Goal: Information Seeking & Learning: Learn about a topic

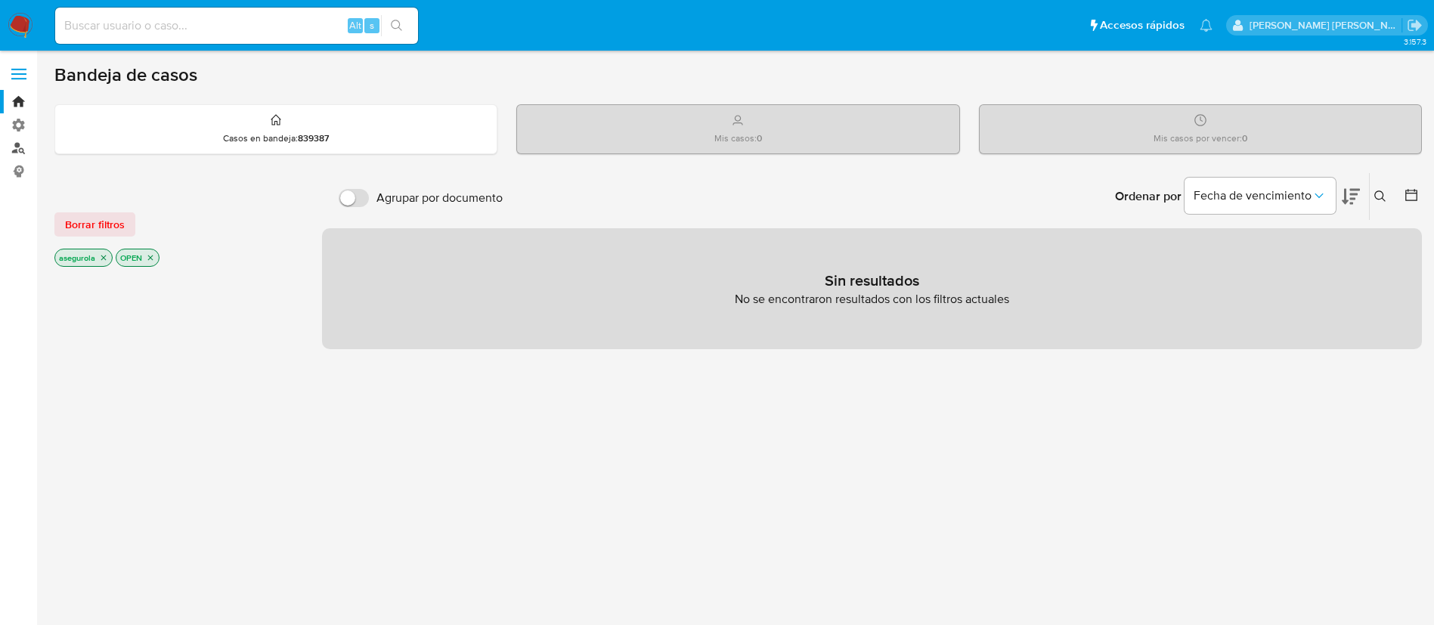
click at [24, 146] on link "Buscador de personas" at bounding box center [90, 148] width 180 height 23
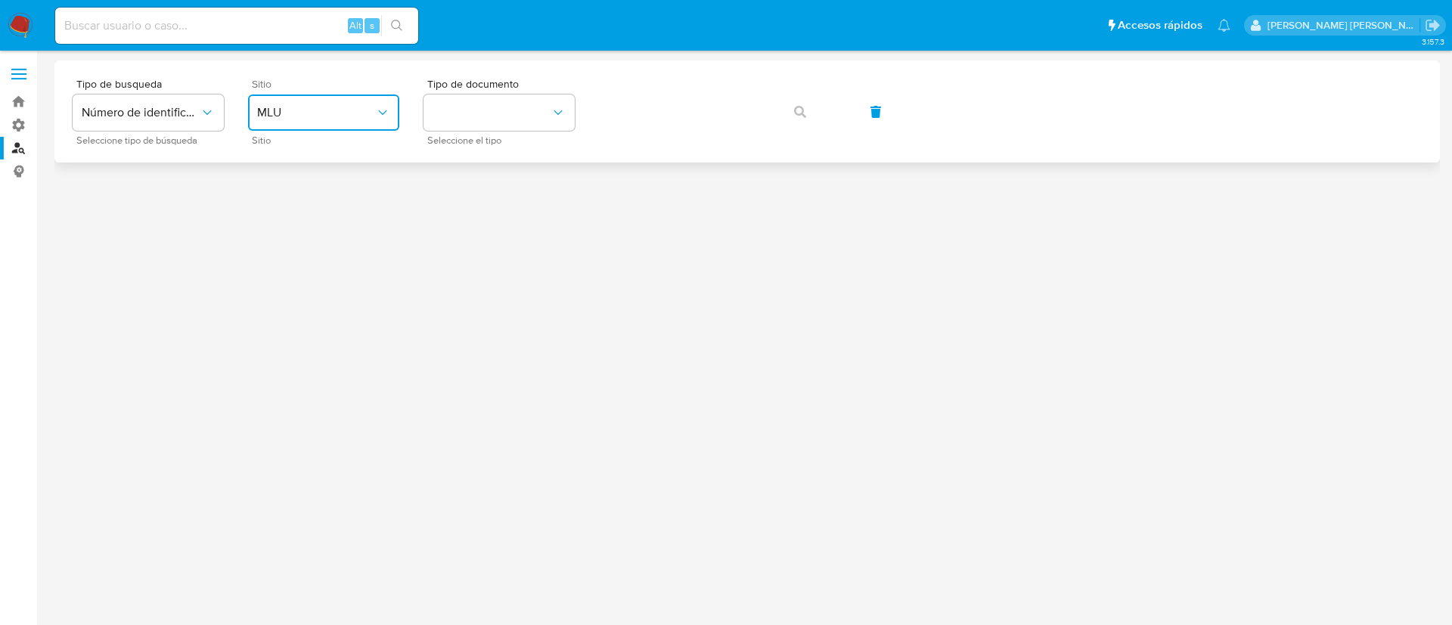
click at [340, 111] on span "MLU" at bounding box center [316, 112] width 118 height 15
click at [197, 119] on span "Número de identificación" at bounding box center [141, 112] width 118 height 15
click at [801, 119] on span "button" at bounding box center [800, 111] width 12 height 33
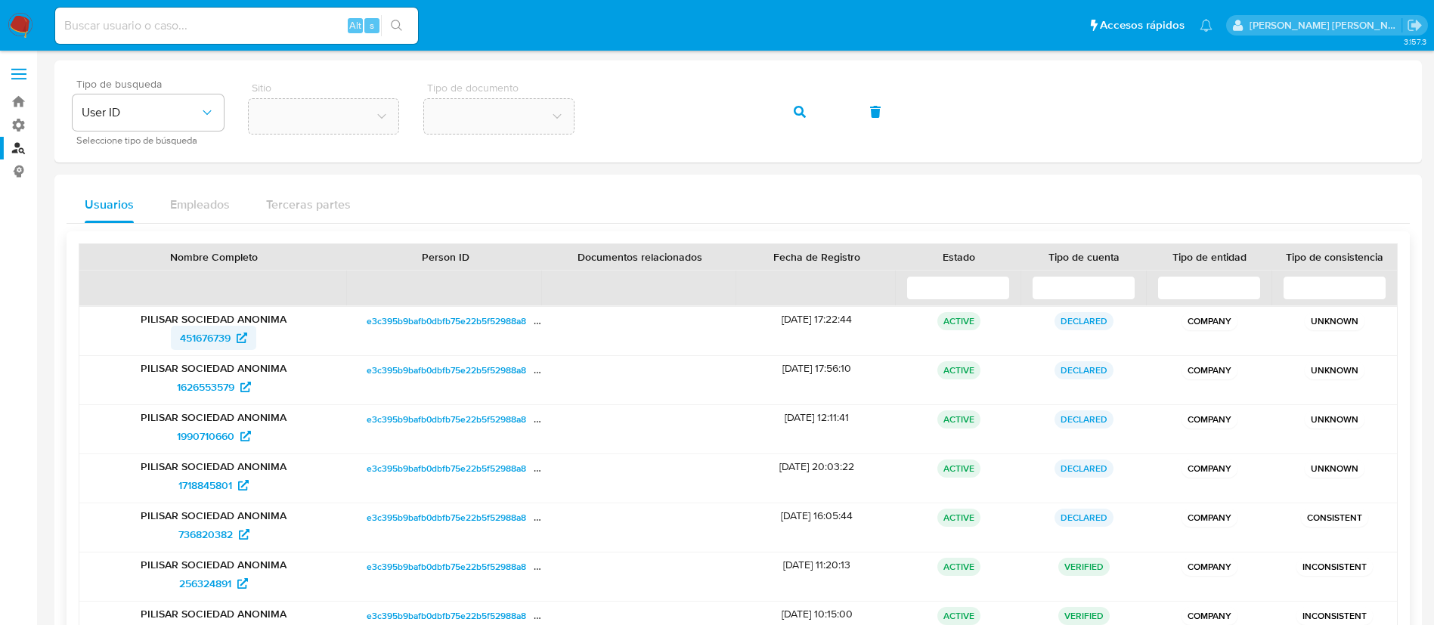
click at [212, 346] on span "451676739" at bounding box center [205, 338] width 51 height 24
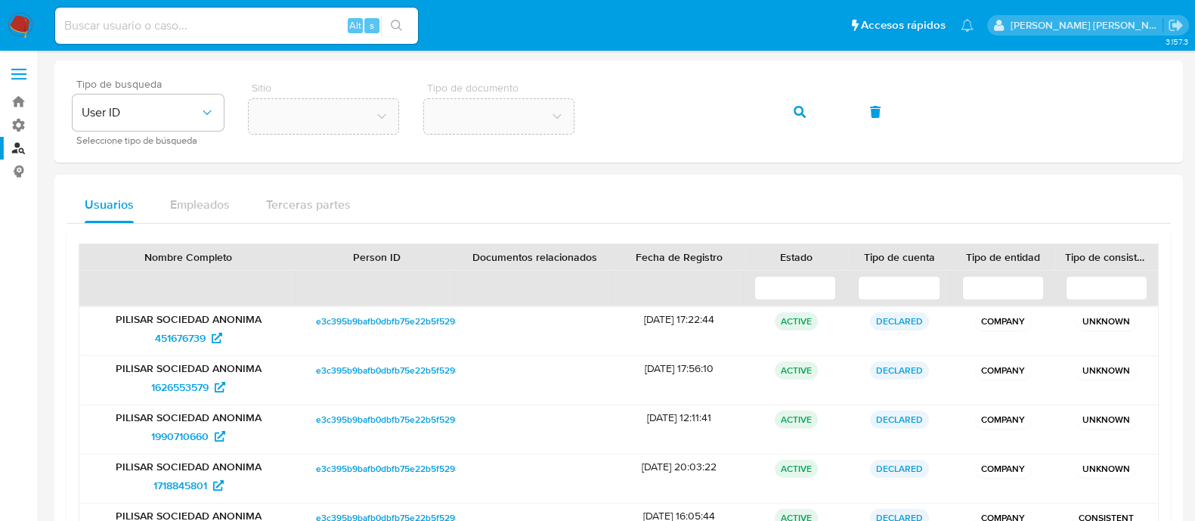
click at [163, 36] on div "Alt s" at bounding box center [236, 26] width 363 height 36
click at [581, 122] on div "Tipo de busqueda User ID Seleccione tipo de búsqueda Sitio Tipo de documento" at bounding box center [619, 112] width 1093 height 66
click at [802, 113] on icon "button" at bounding box center [800, 112] width 12 height 12
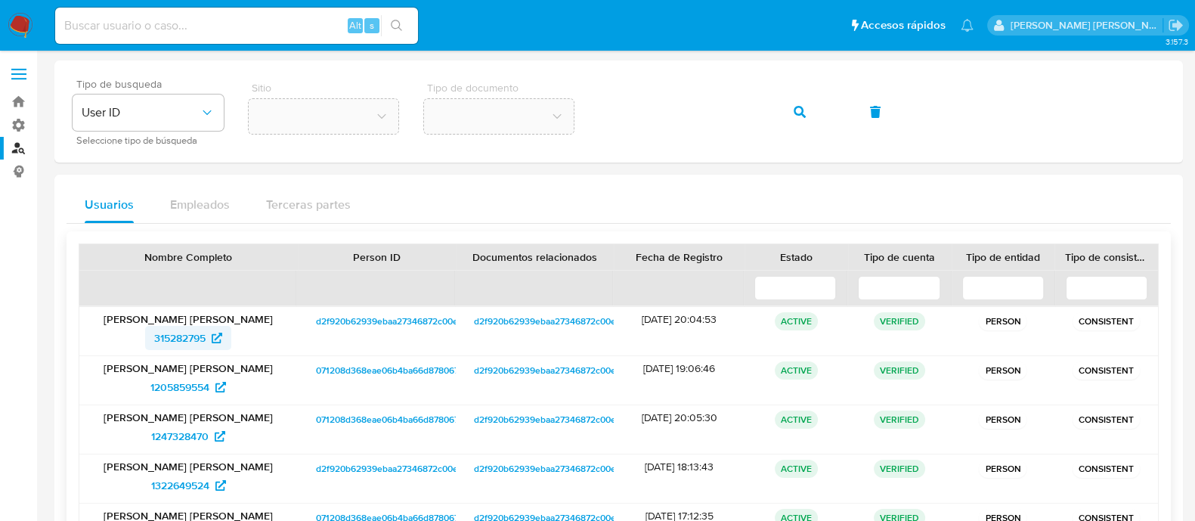
click at [176, 336] on span "315282795" at bounding box center [179, 338] width 51 height 24
click at [560, 107] on div "Tipo de busqueda User ID Seleccione tipo de búsqueda Sitio Tipo de documento" at bounding box center [619, 112] width 1093 height 66
click at [799, 110] on icon "button" at bounding box center [800, 112] width 12 height 12
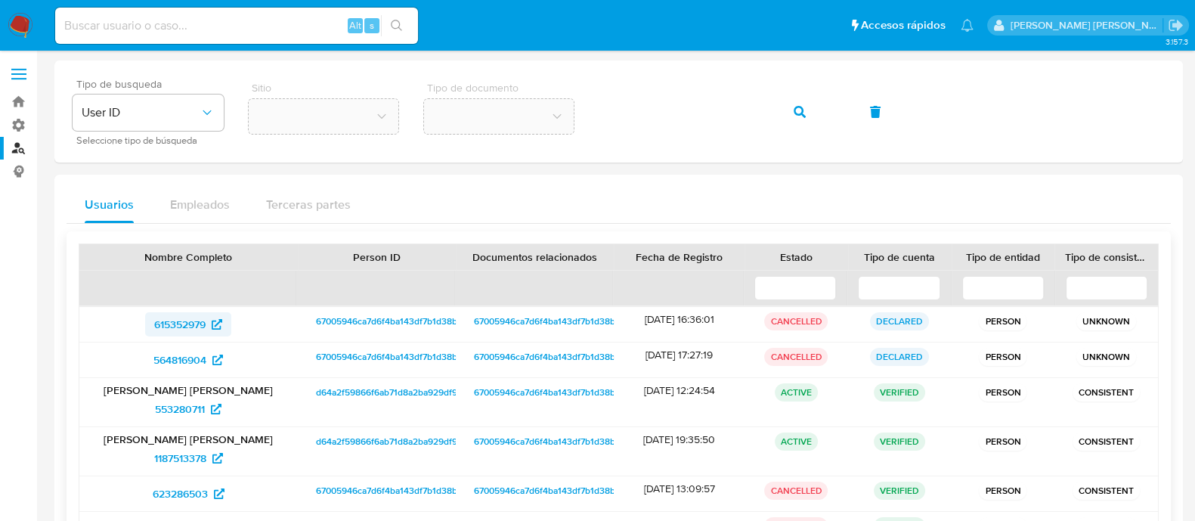
click at [182, 327] on span "615352979" at bounding box center [179, 324] width 51 height 24
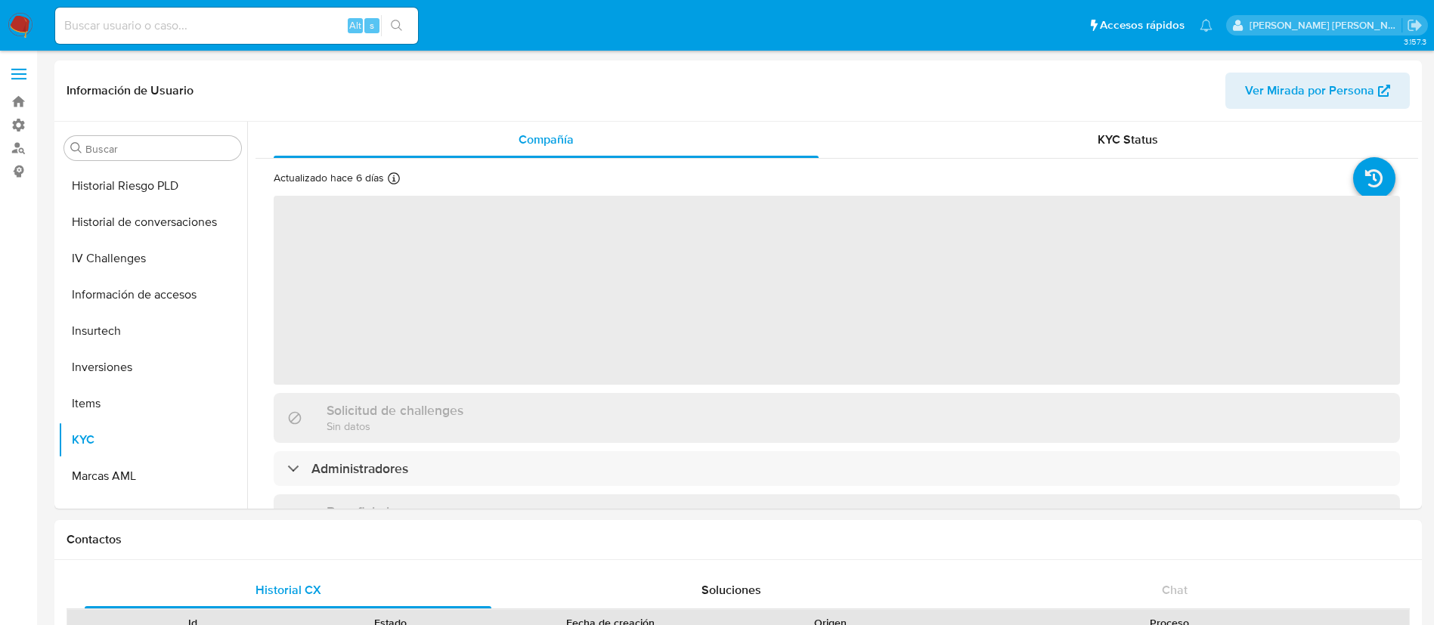
scroll to position [566, 0]
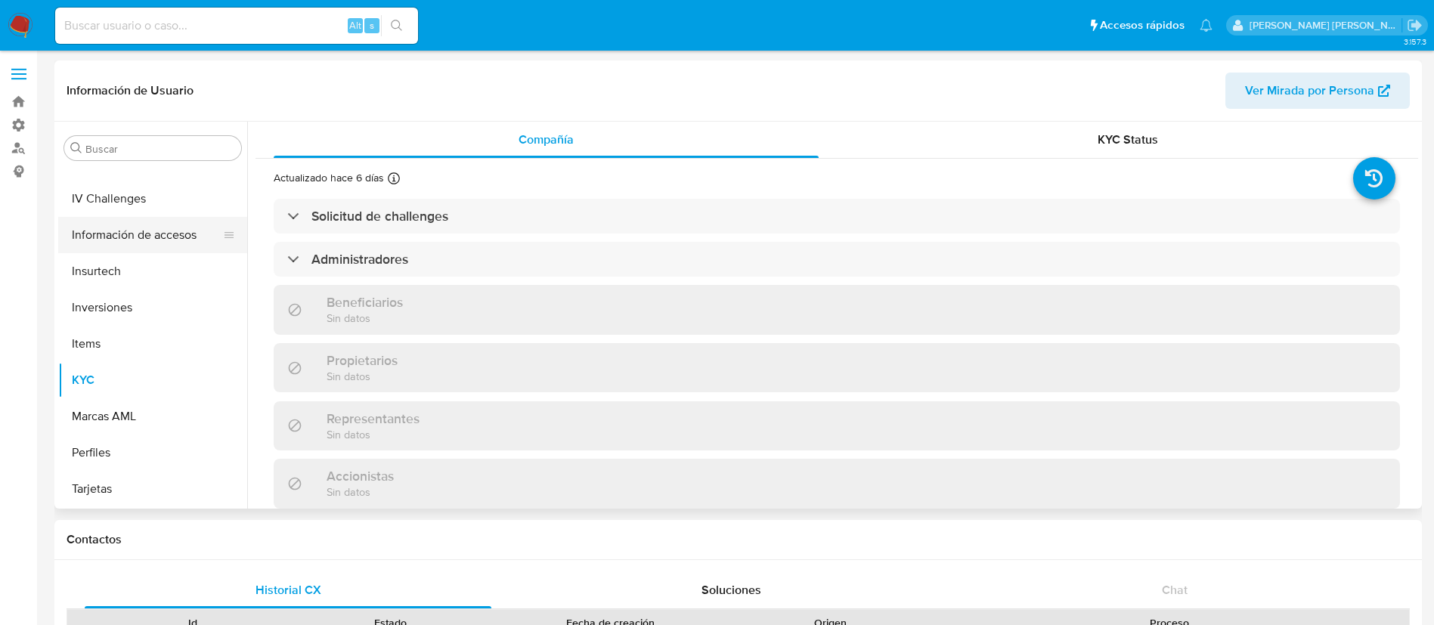
select select "10"
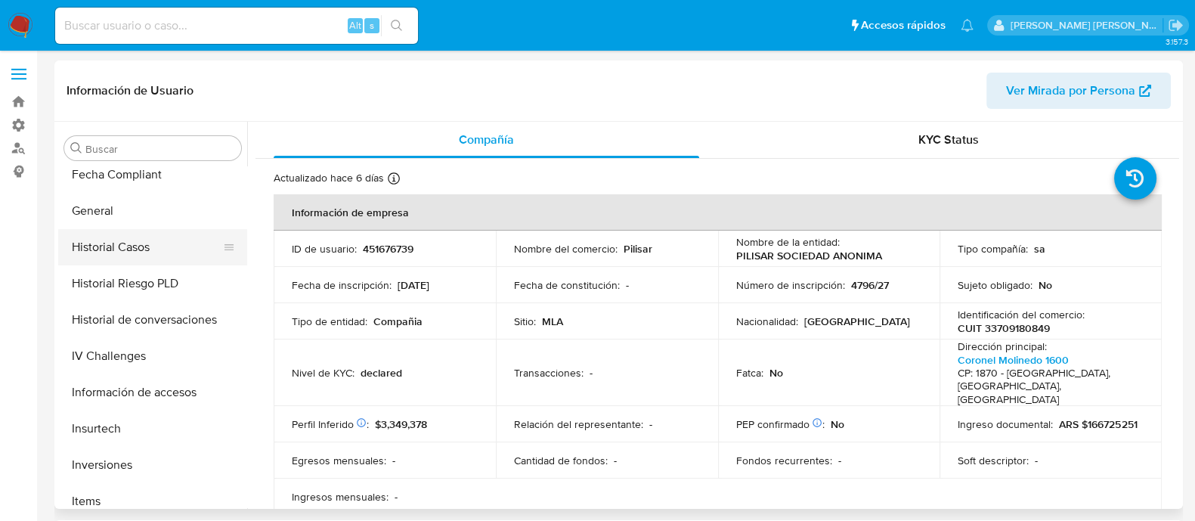
scroll to position [434, 0]
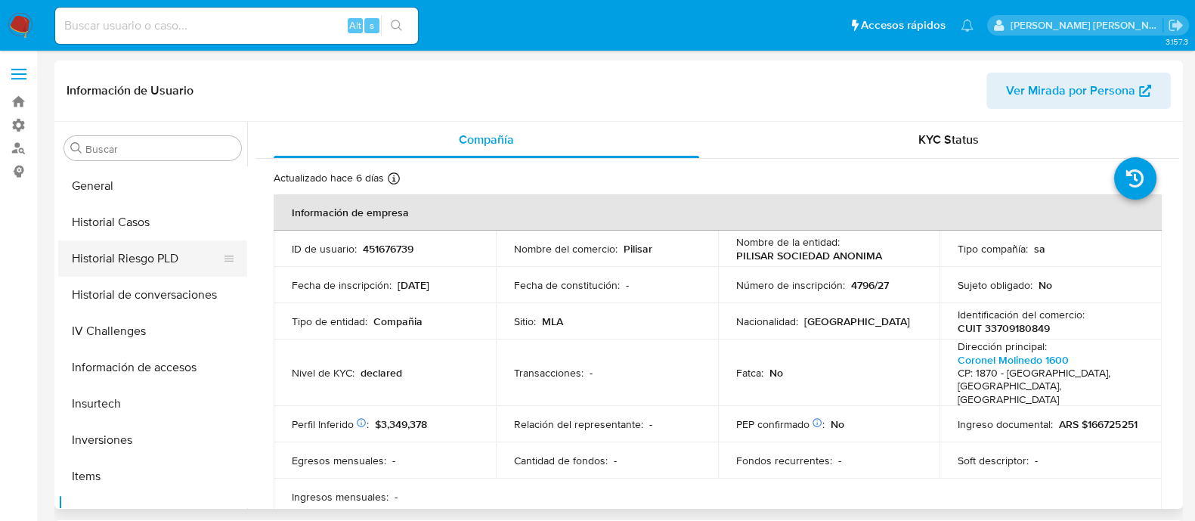
click at [113, 263] on button "Historial Riesgo PLD" at bounding box center [146, 258] width 177 height 36
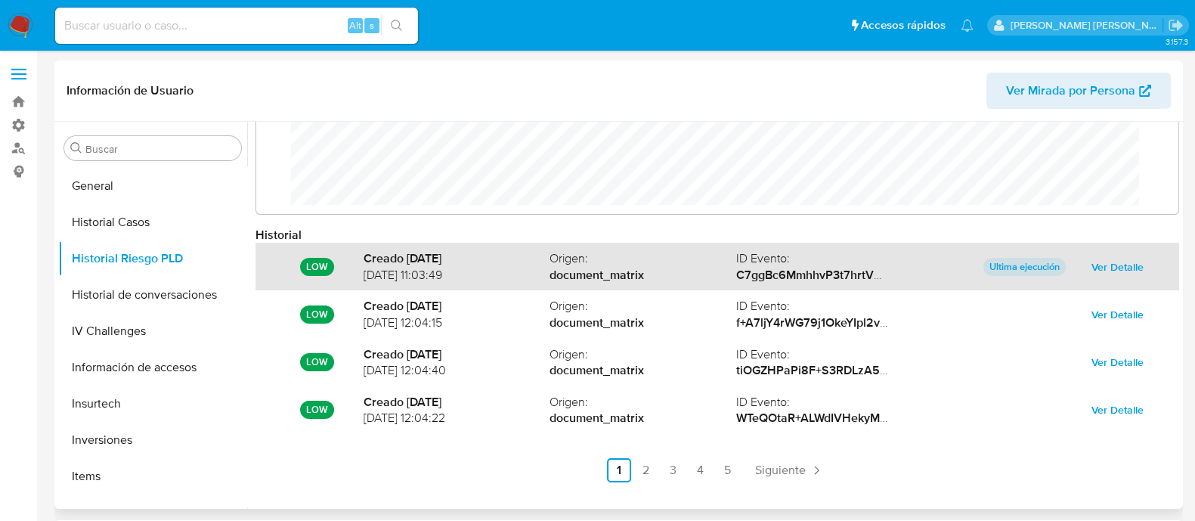
scroll to position [79, 0]
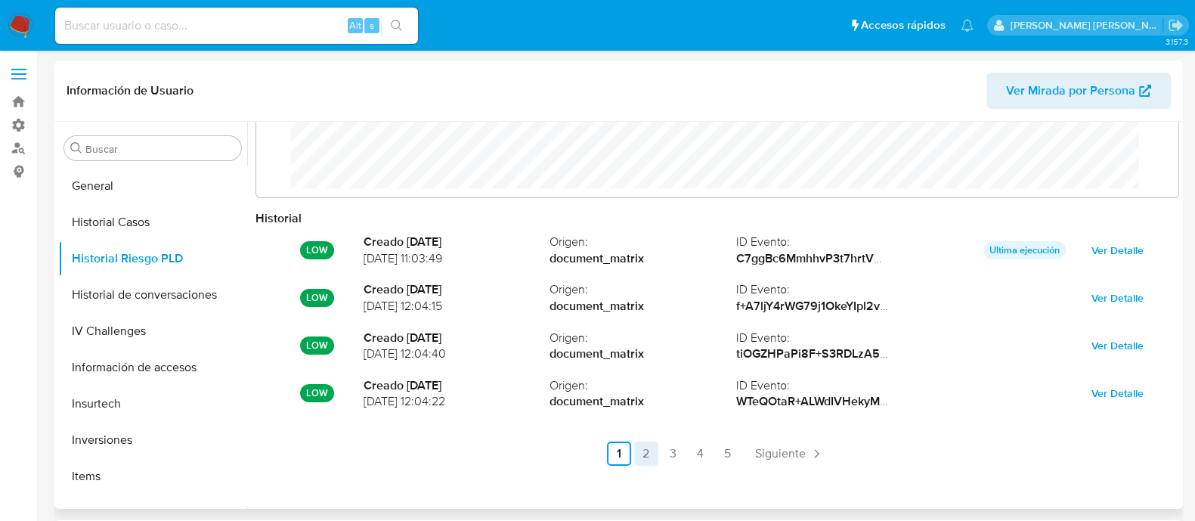
click at [647, 448] on link "2" at bounding box center [646, 454] width 24 height 24
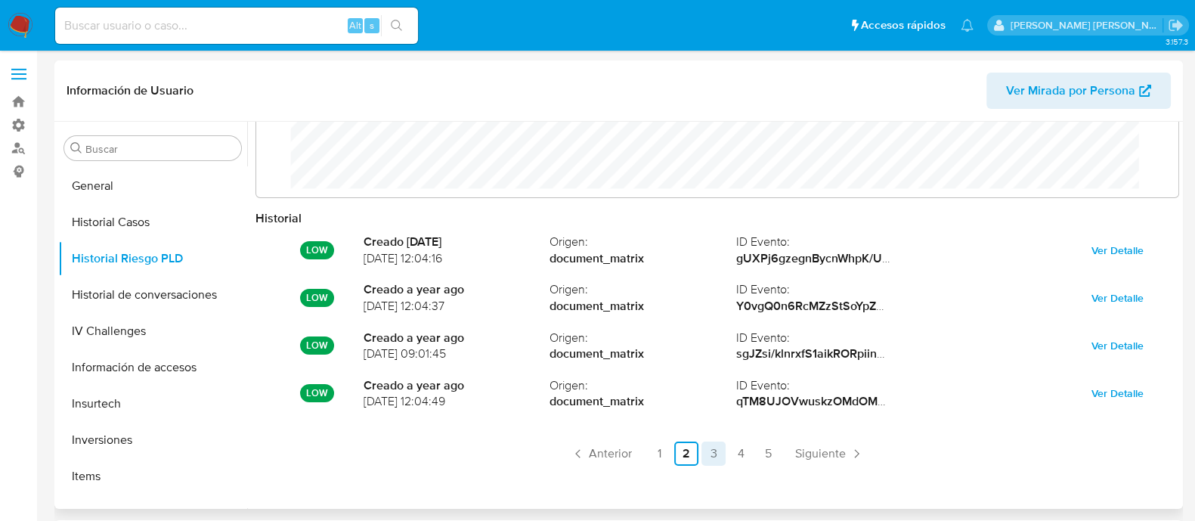
click at [710, 455] on link "3" at bounding box center [714, 454] width 24 height 24
click at [734, 459] on link "4" at bounding box center [741, 454] width 24 height 24
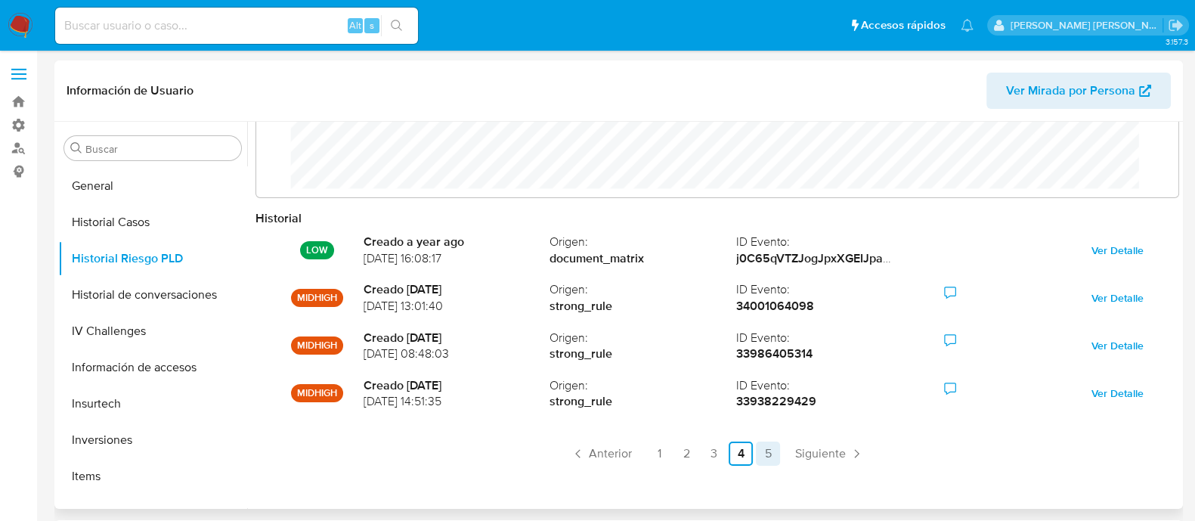
click at [765, 451] on link "5" at bounding box center [768, 454] width 24 height 24
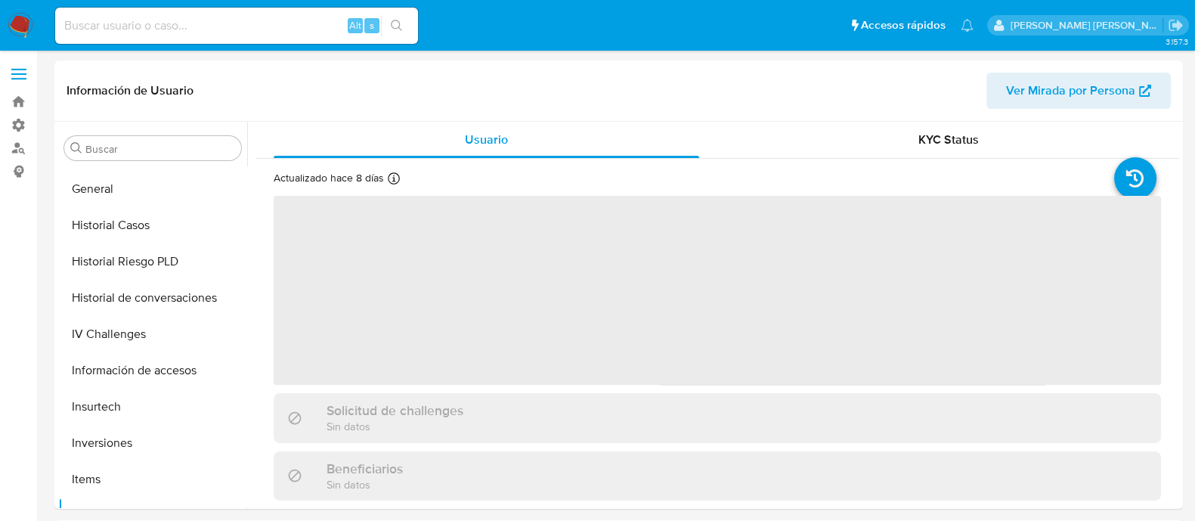
scroll to position [566, 0]
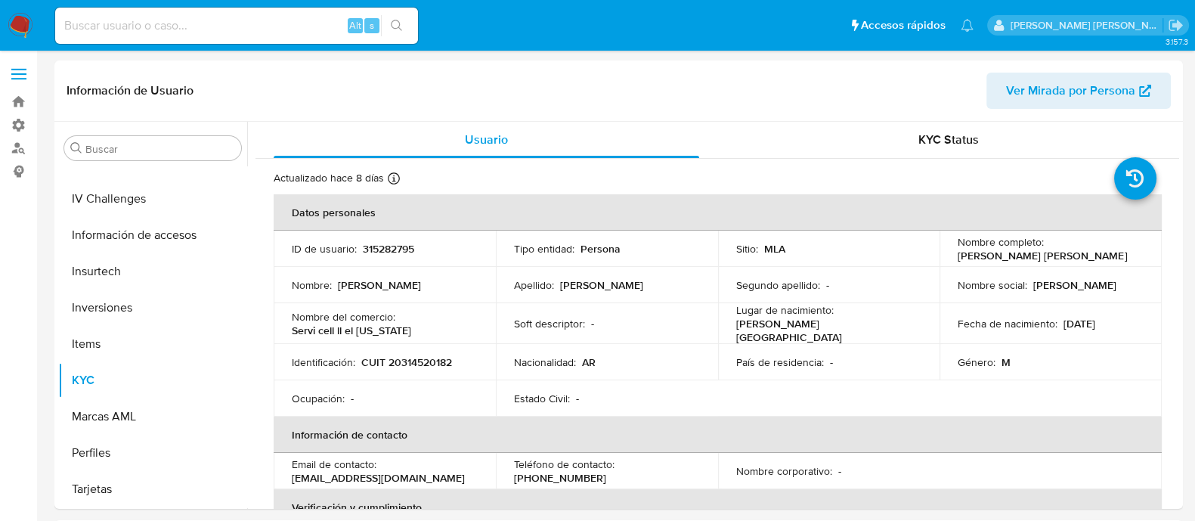
select select "10"
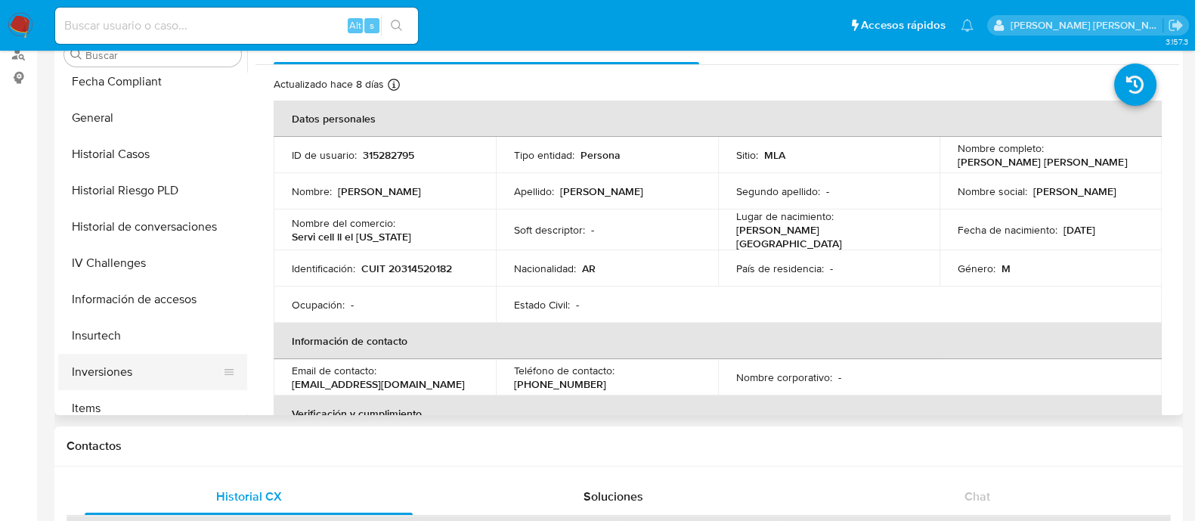
scroll to position [377, 0]
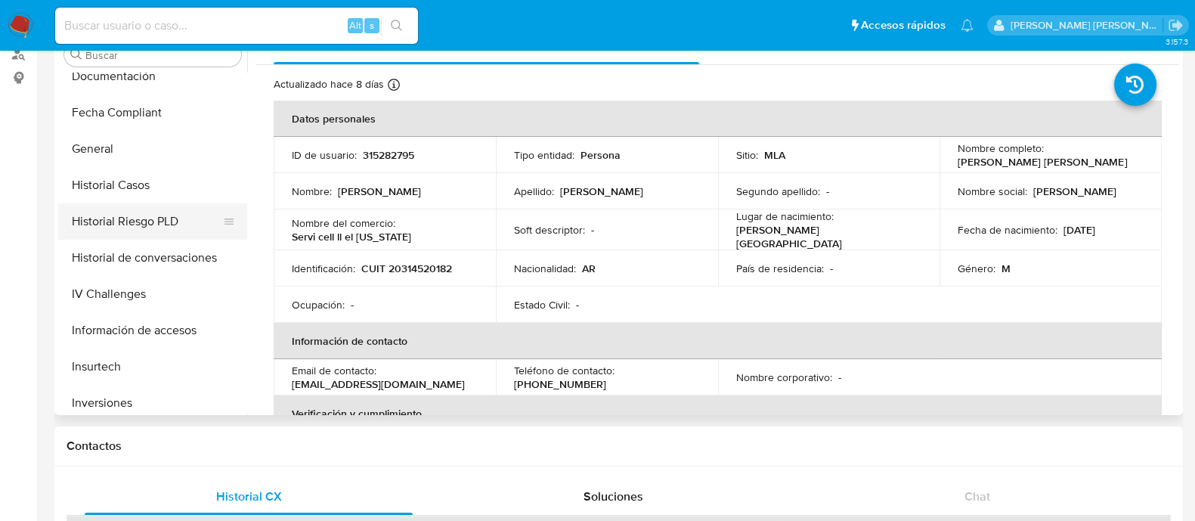
click at [122, 222] on button "Historial Riesgo PLD" at bounding box center [146, 221] width 177 height 36
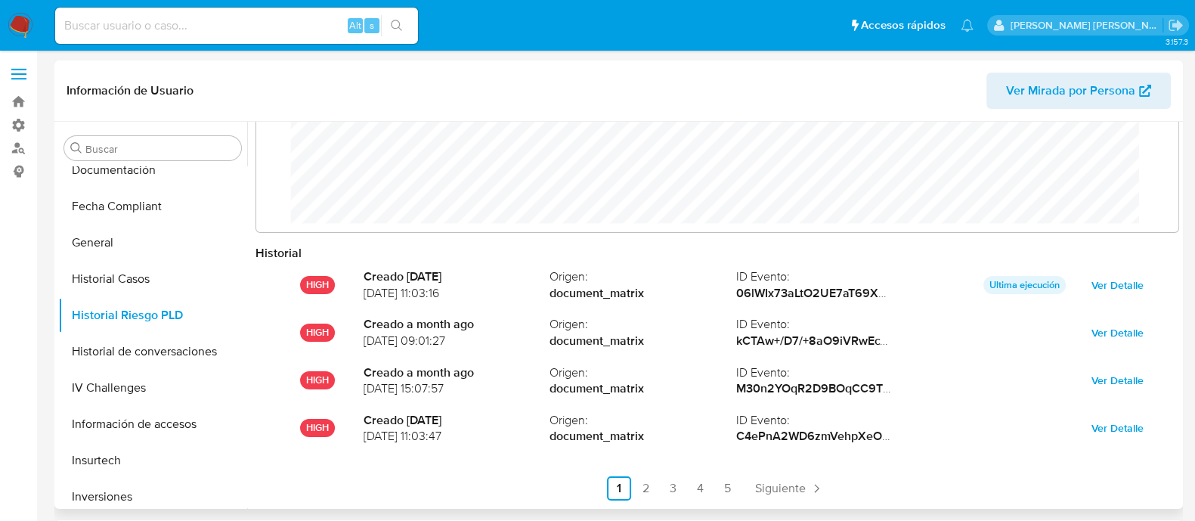
scroll to position [79, 0]
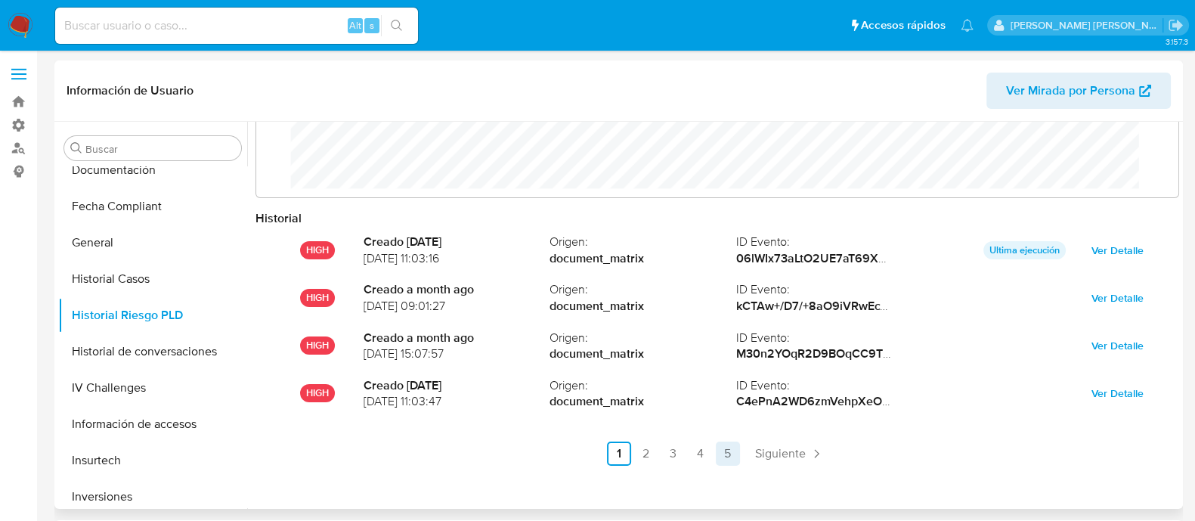
click at [723, 455] on link "5" at bounding box center [728, 454] width 24 height 24
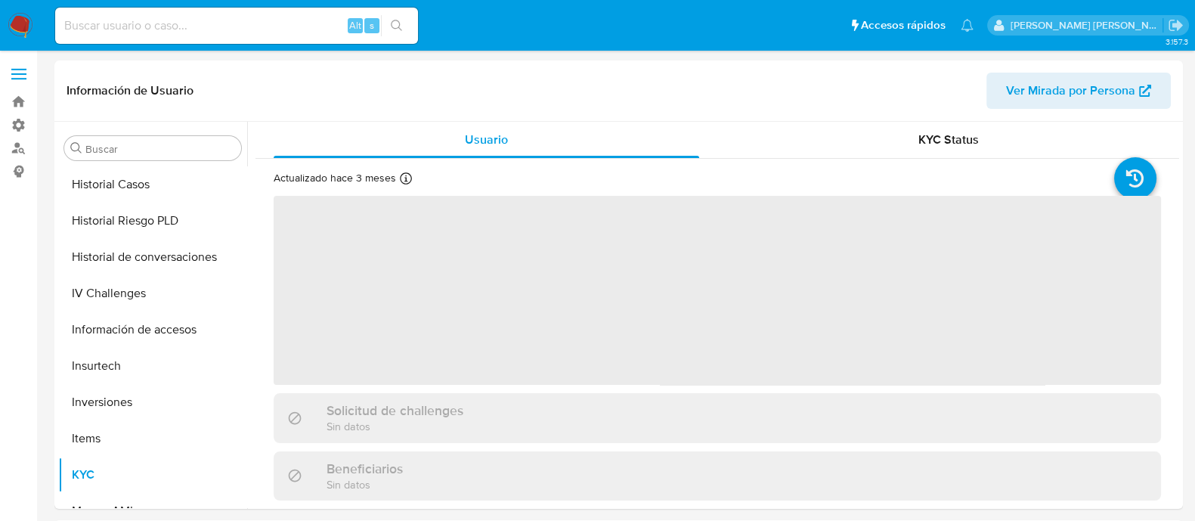
scroll to position [566, 0]
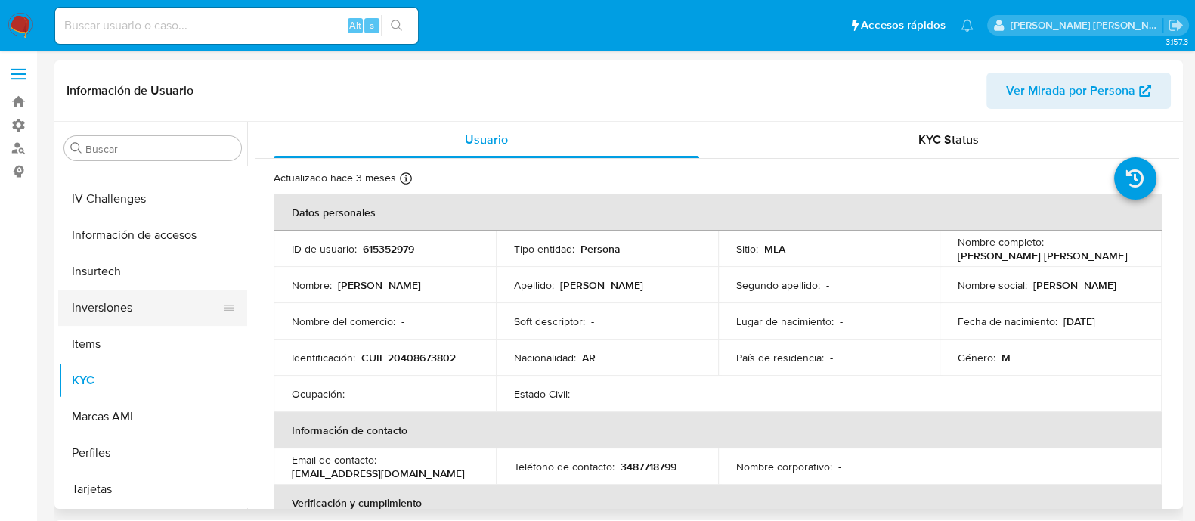
select select "10"
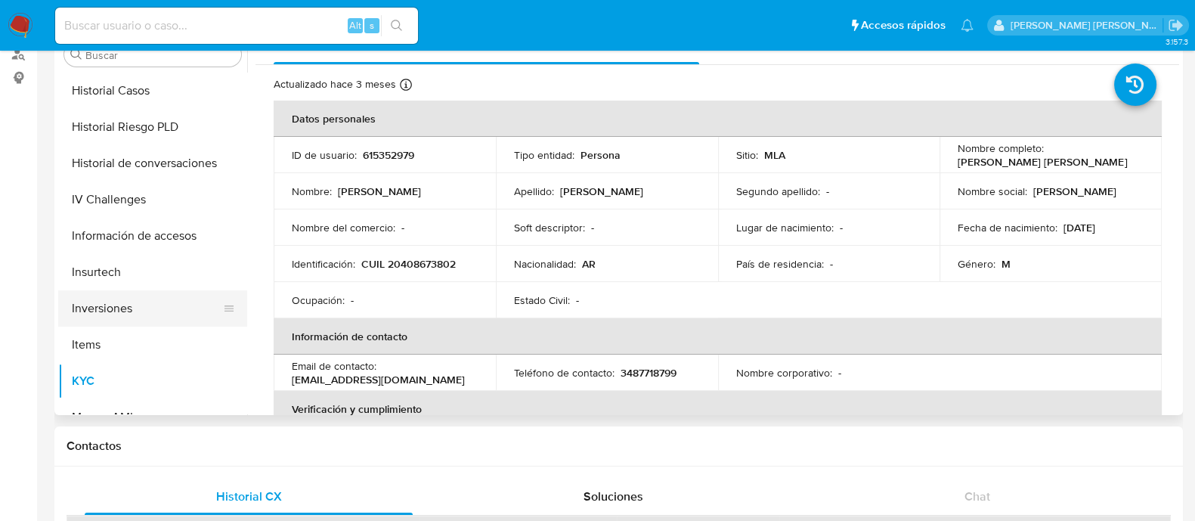
scroll to position [377, 0]
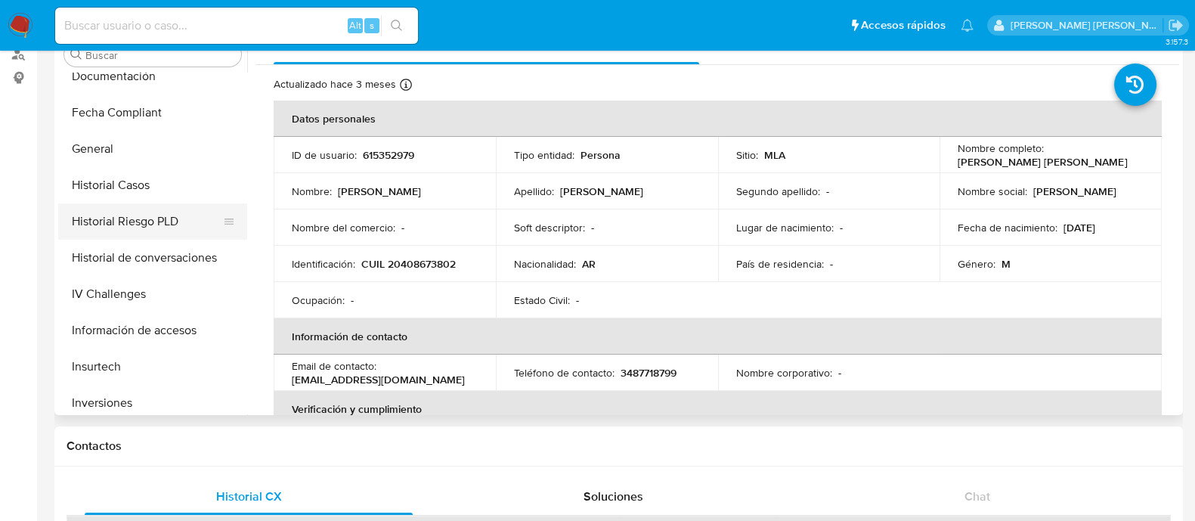
click at [164, 227] on button "Historial Riesgo PLD" at bounding box center [146, 221] width 177 height 36
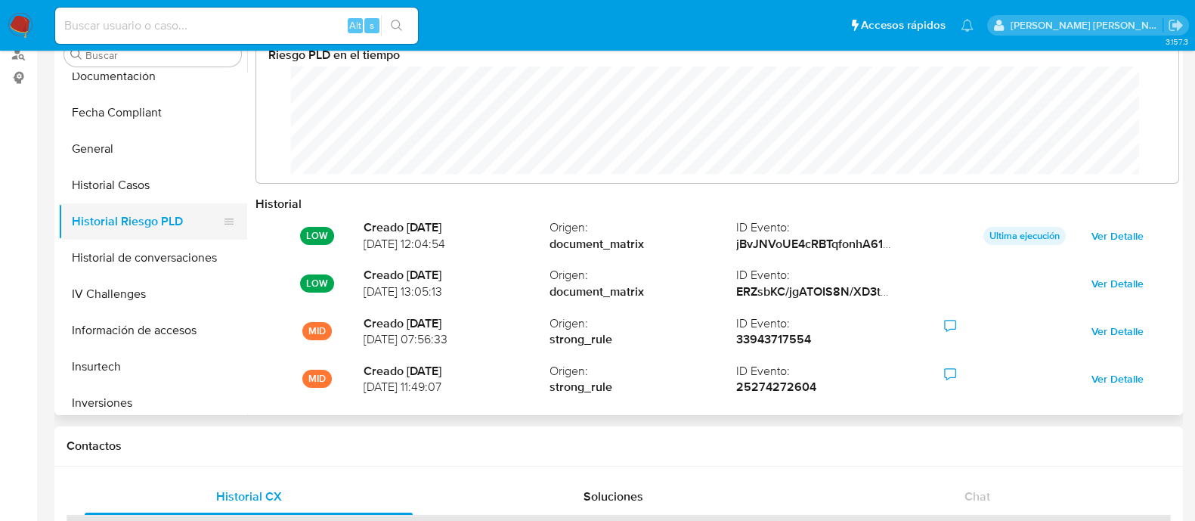
scroll to position [113, 892]
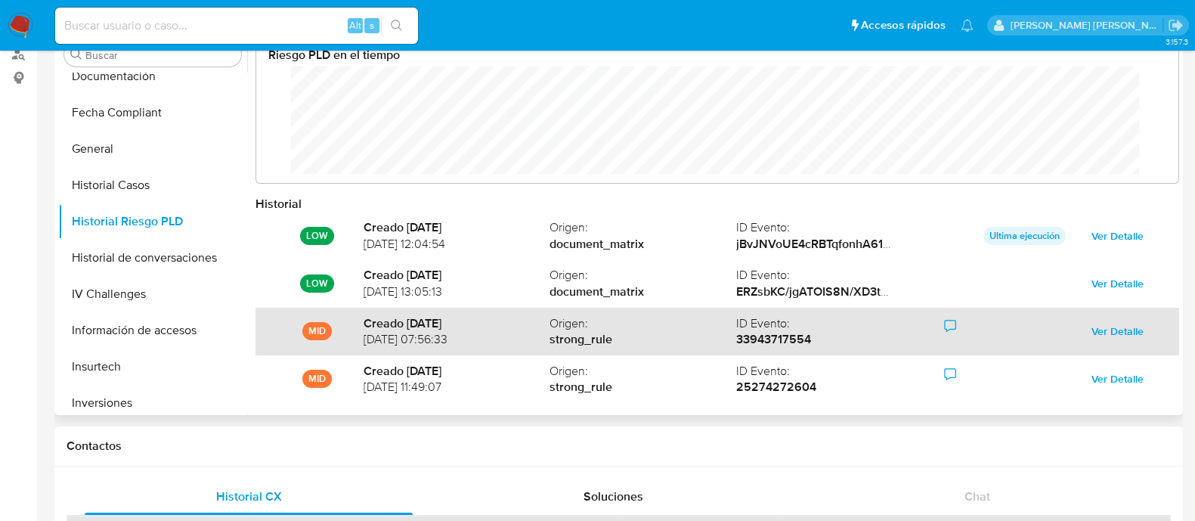
click at [1110, 337] on span "Ver Detalle" at bounding box center [1118, 331] width 52 height 21
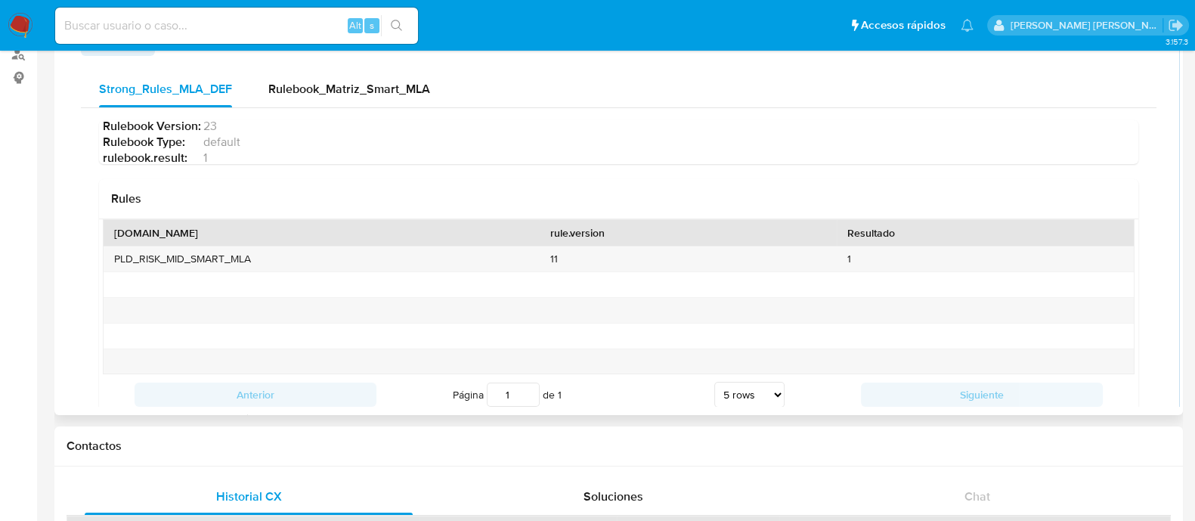
scroll to position [0, 0]
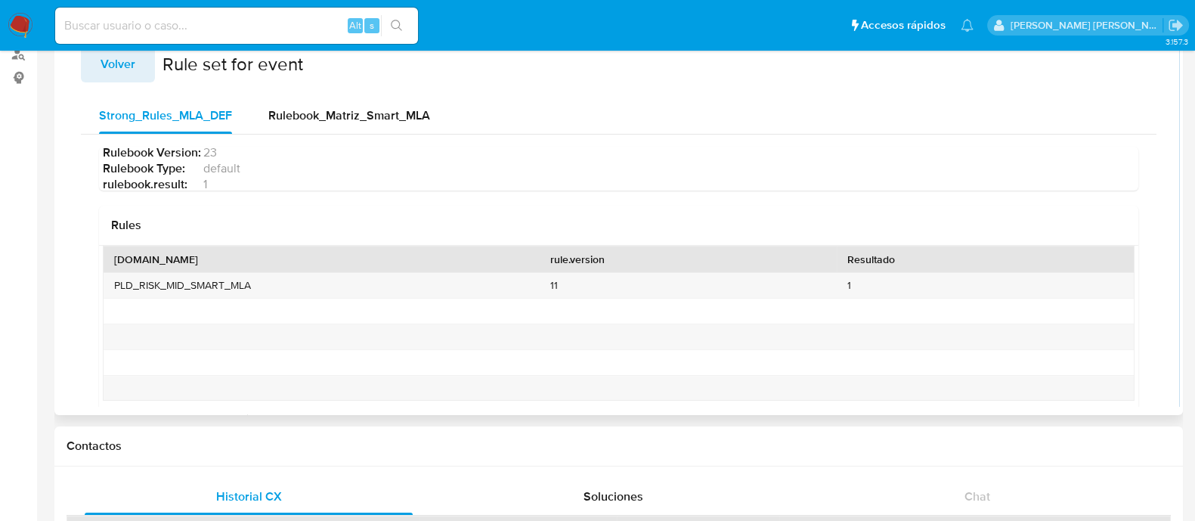
click at [121, 62] on span "Volver" at bounding box center [118, 64] width 35 height 33
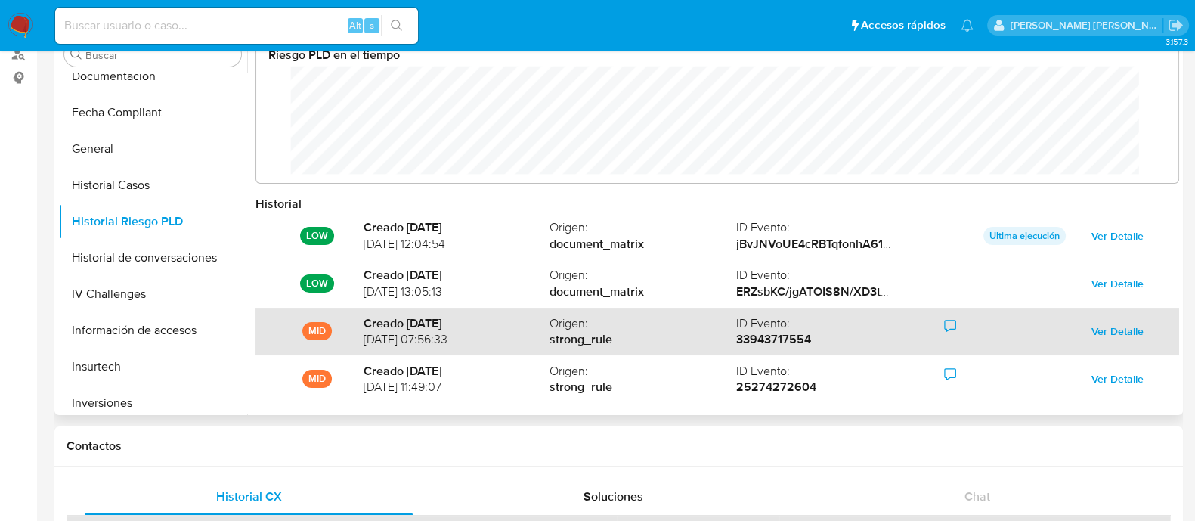
scroll to position [113, 892]
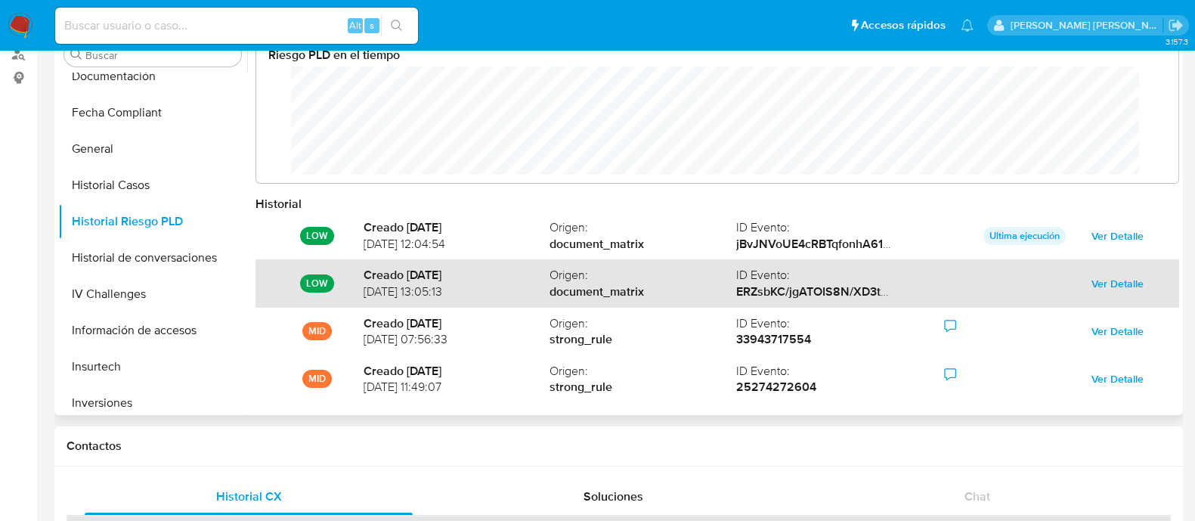
click at [1115, 284] on span "Ver Detalle" at bounding box center [1118, 283] width 52 height 21
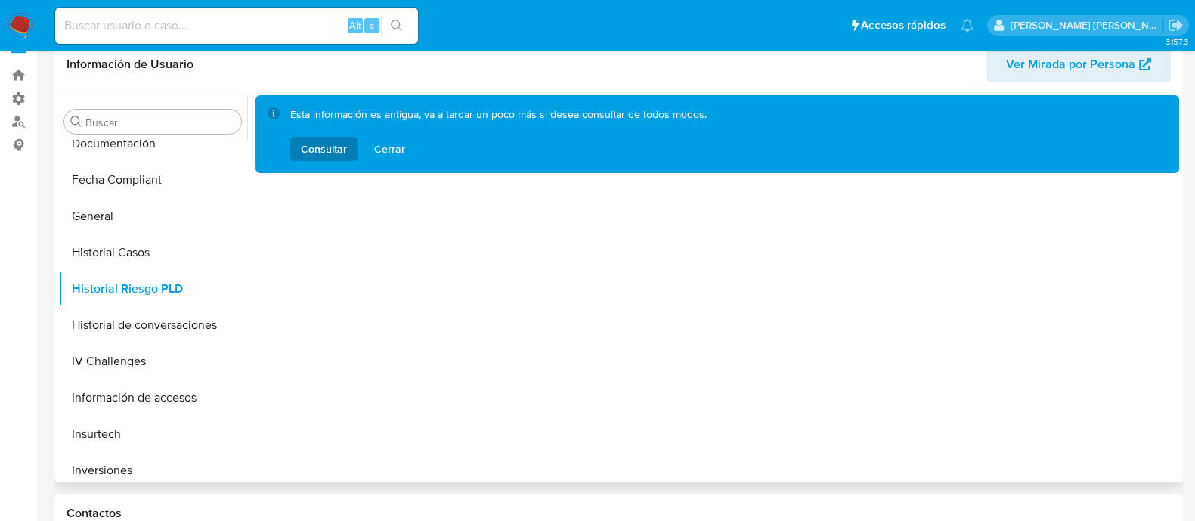
scroll to position [0, 0]
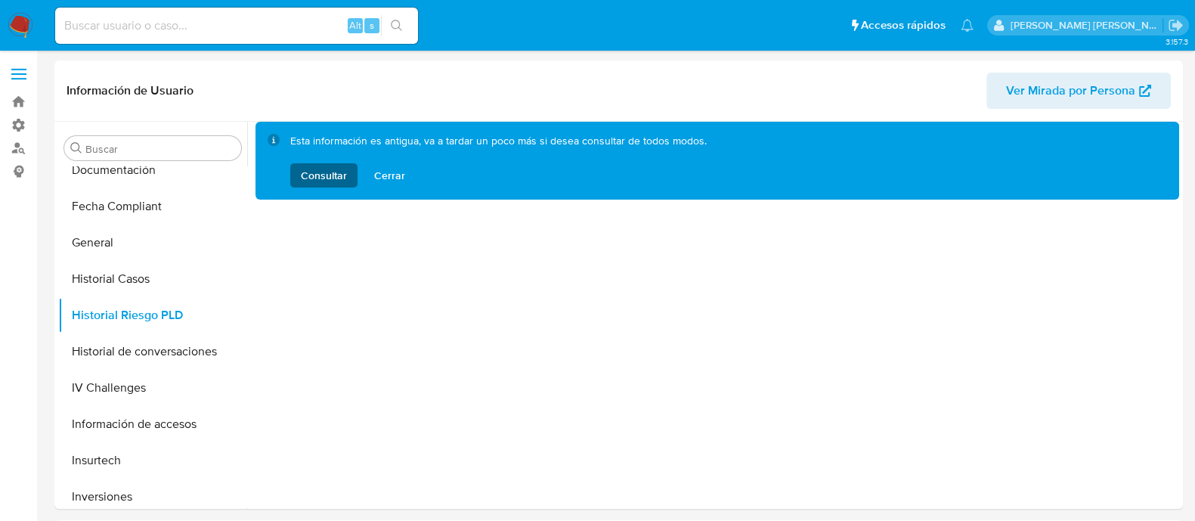
click at [340, 172] on span "Consultar" at bounding box center [324, 175] width 46 height 24
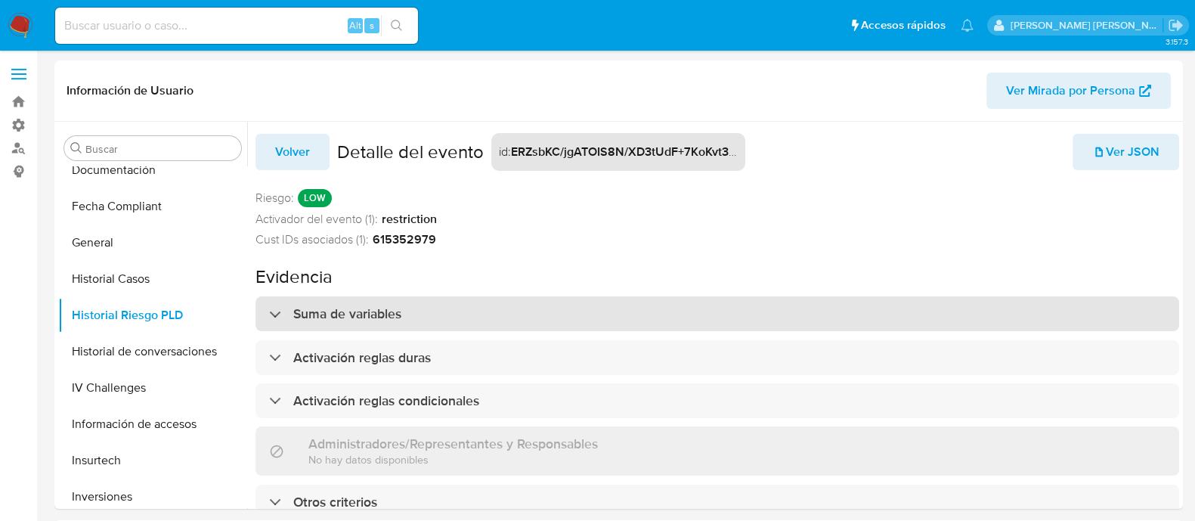
click at [276, 311] on div "Suma de variables" at bounding box center [335, 313] width 132 height 17
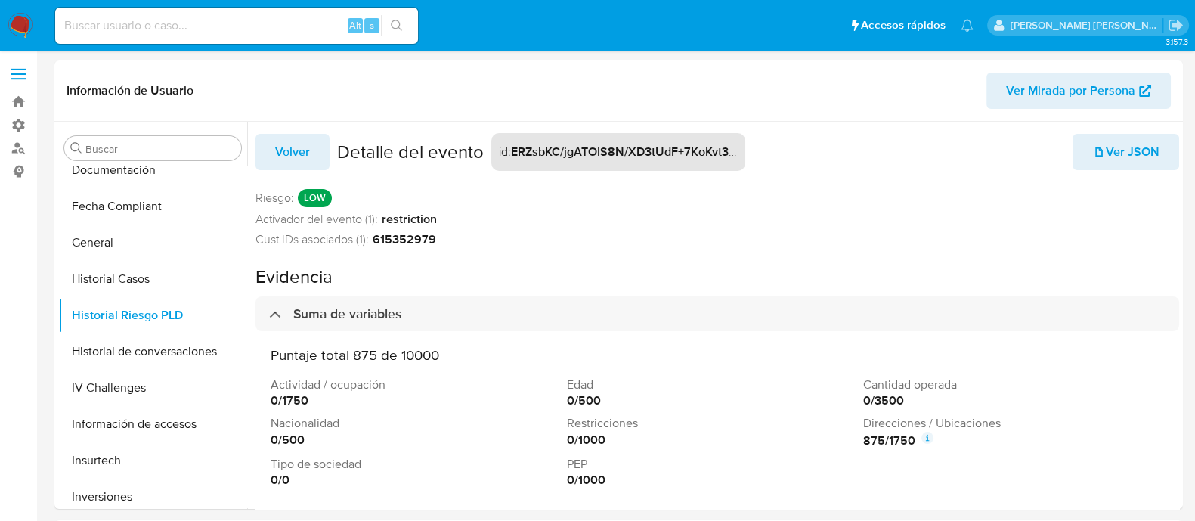
scroll to position [94, 0]
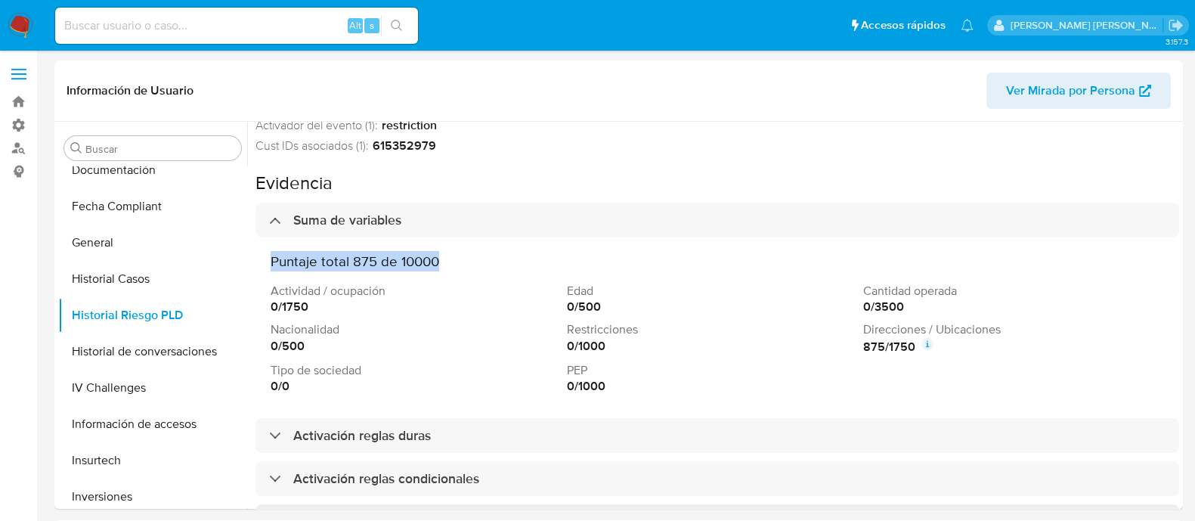
drag, startPoint x: 271, startPoint y: 260, endPoint x: 441, endPoint y: 260, distance: 170.1
click at [441, 260] on h3 "Puntaje total 875 de 10000" at bounding box center [718, 261] width 894 height 17
drag, startPoint x: 281, startPoint y: 289, endPoint x: 355, endPoint y: 296, distance: 75.2
click at [364, 295] on p "Actividad / ocupación" at bounding box center [416, 291] width 290 height 17
drag, startPoint x: 290, startPoint y: 325, endPoint x: 337, endPoint y: 330, distance: 47.9
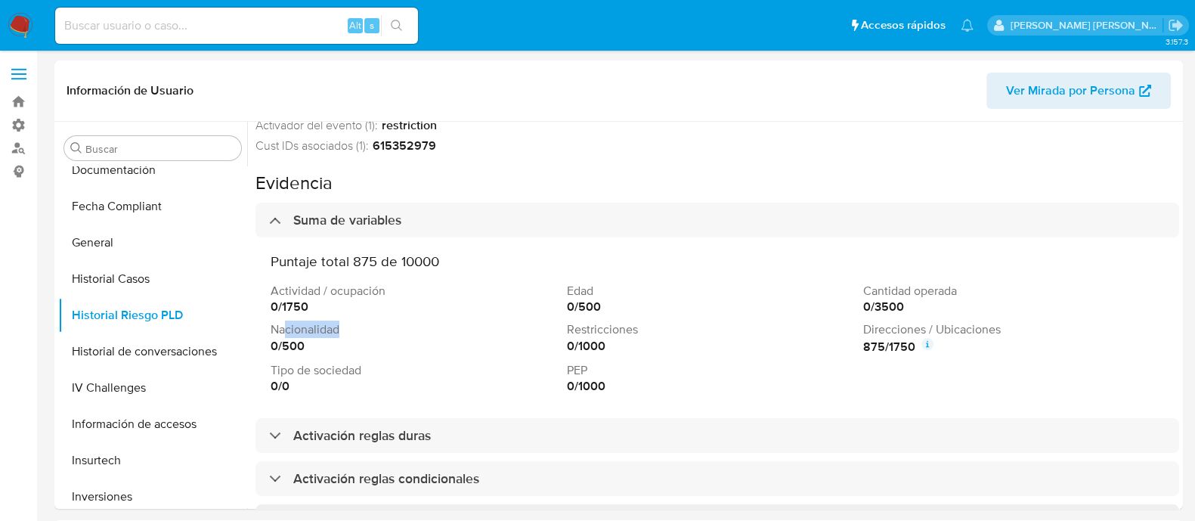
click at [337, 330] on p "Nacionalidad" at bounding box center [416, 329] width 290 height 17
drag, startPoint x: 289, startPoint y: 374, endPoint x: 322, endPoint y: 377, distance: 33.4
click at [321, 377] on div "Tipo de sociedad 0 / 0" at bounding box center [416, 378] width 290 height 33
drag, startPoint x: 590, startPoint y: 288, endPoint x: 603, endPoint y: 290, distance: 13.8
click at [603, 290] on div "Actividad / ocupación 0 / 1750 Edad 0 / 500 Cantidad operada 0 / 3500 Nacionali…" at bounding box center [718, 339] width 894 height 112
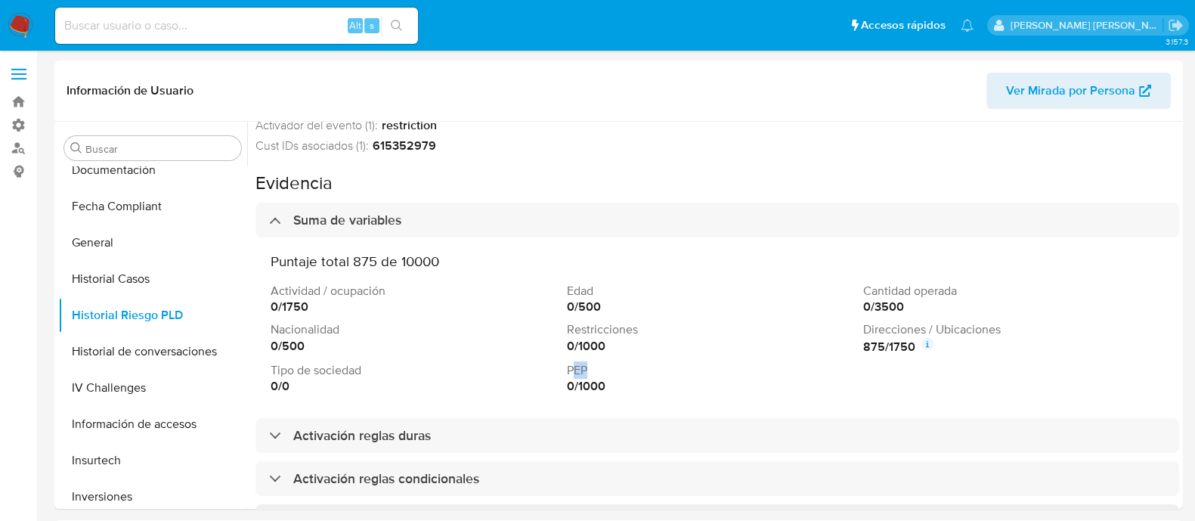
drag, startPoint x: 571, startPoint y: 368, endPoint x: 593, endPoint y: 371, distance: 22.1
click at [593, 371] on p "PEP" at bounding box center [712, 370] width 290 height 17
drag, startPoint x: 869, startPoint y: 293, endPoint x: 953, endPoint y: 300, distance: 84.3
click at [953, 300] on div "Cantidad operada 0 / 3500" at bounding box center [1009, 299] width 290 height 33
drag, startPoint x: 888, startPoint y: 327, endPoint x: 968, endPoint y: 327, distance: 79.4
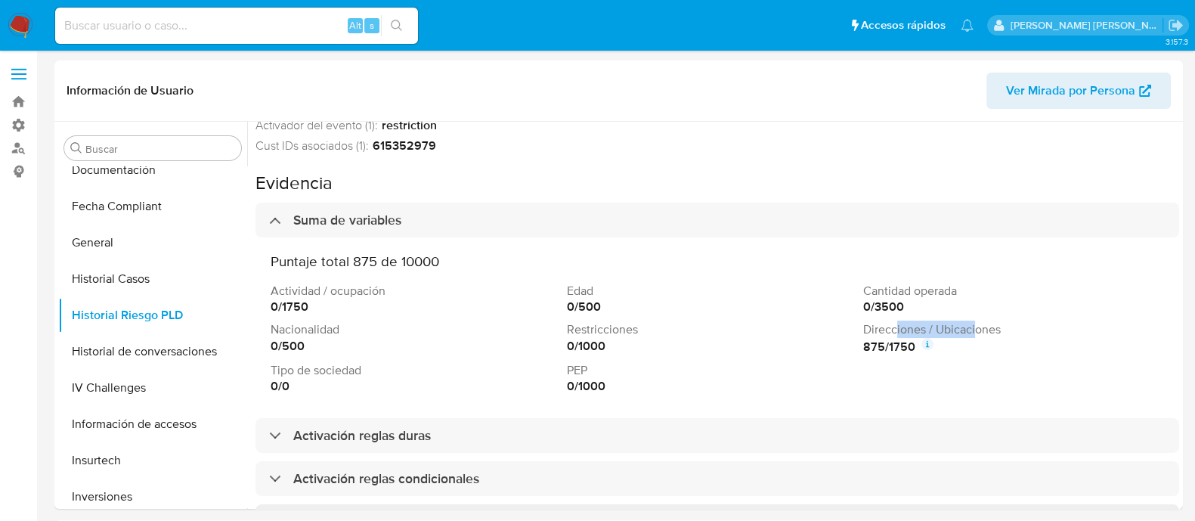
click at [968, 327] on p "Direcciones / Ubicaciones" at bounding box center [1009, 329] width 290 height 17
click at [924, 344] on icon at bounding box center [928, 344] width 12 height 12
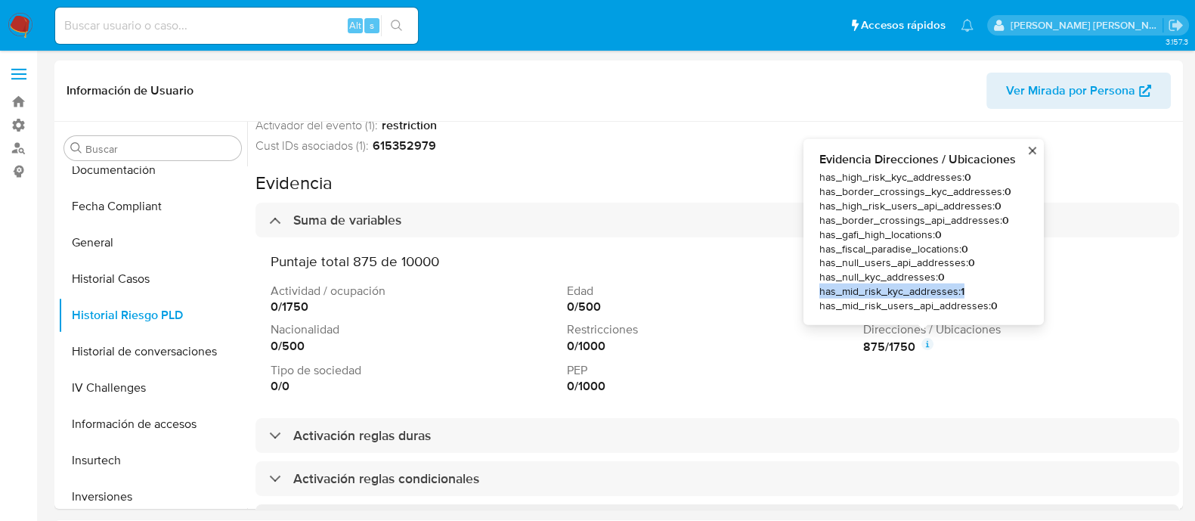
drag, startPoint x: 974, startPoint y: 293, endPoint x: 817, endPoint y: 290, distance: 156.5
click at [818, 290] on div "Evidencia Direcciones / Ubicaciones has_high_risk_kyc_addresses : 0 has_border_…" at bounding box center [924, 231] width 216 height 162
click at [761, 262] on h3 "Puntaje total 875 de 10000" at bounding box center [718, 261] width 894 height 17
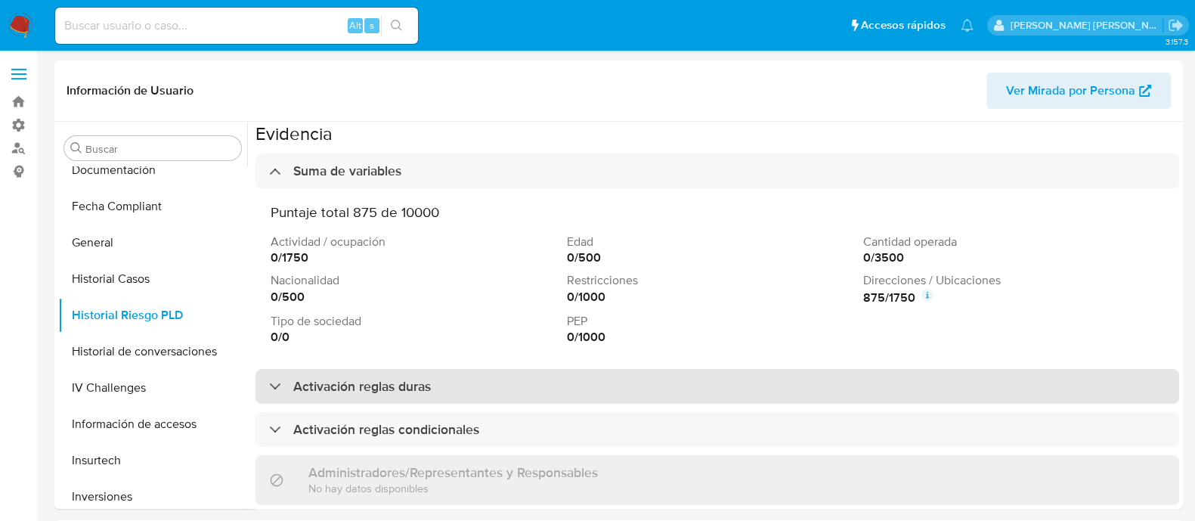
scroll to position [180, 0]
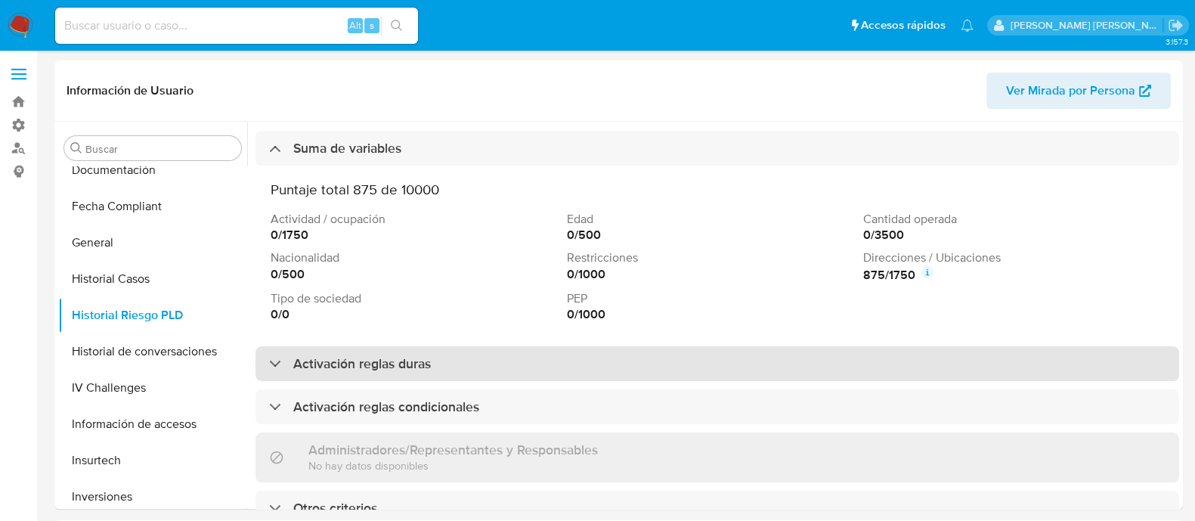
click at [281, 355] on div "Activación reglas duras" at bounding box center [350, 363] width 162 height 17
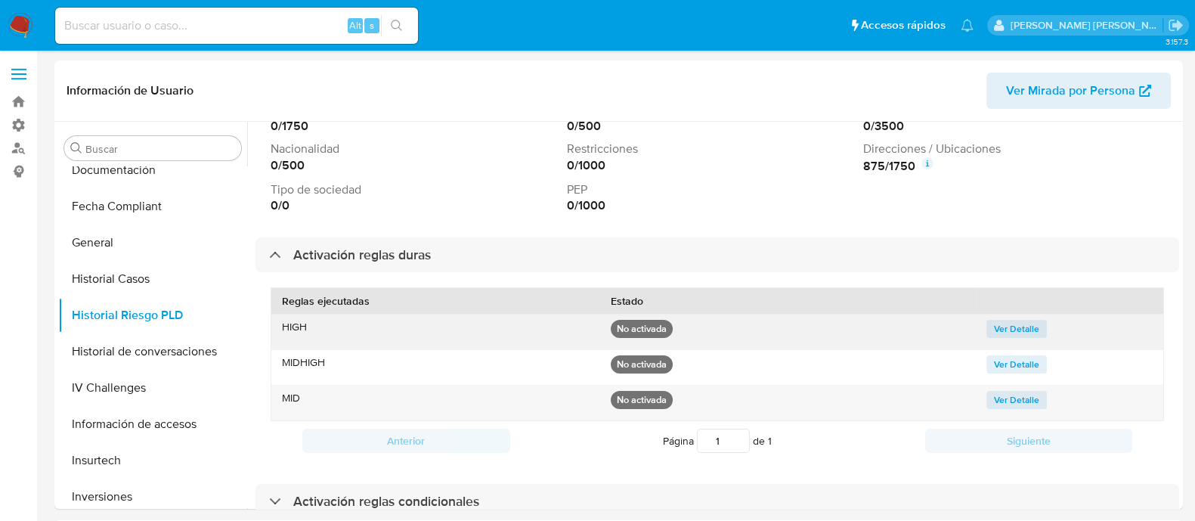
scroll to position [369, 0]
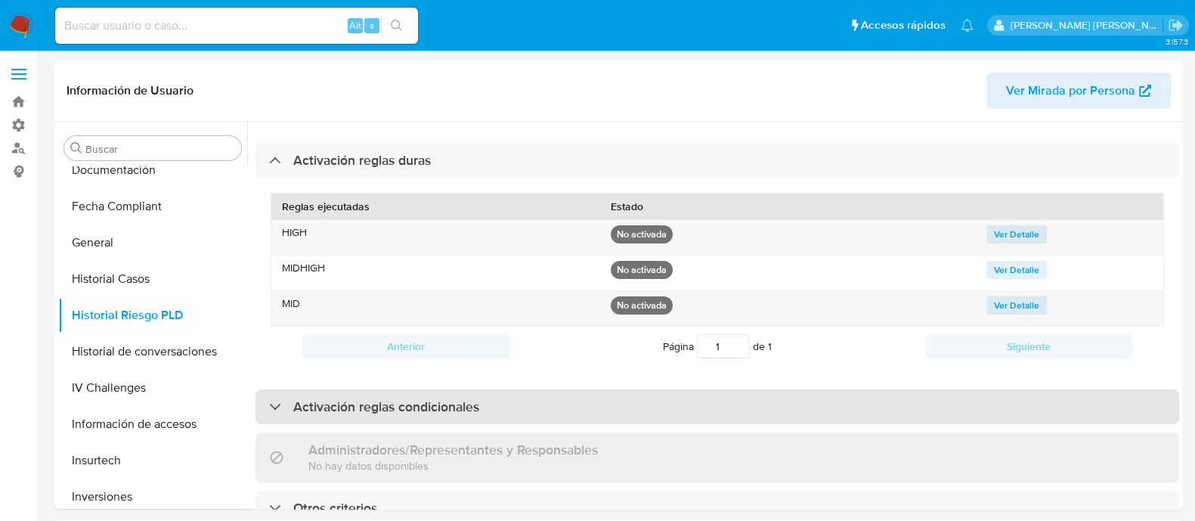
click at [280, 402] on div "Activación reglas condicionales" at bounding box center [374, 406] width 210 height 17
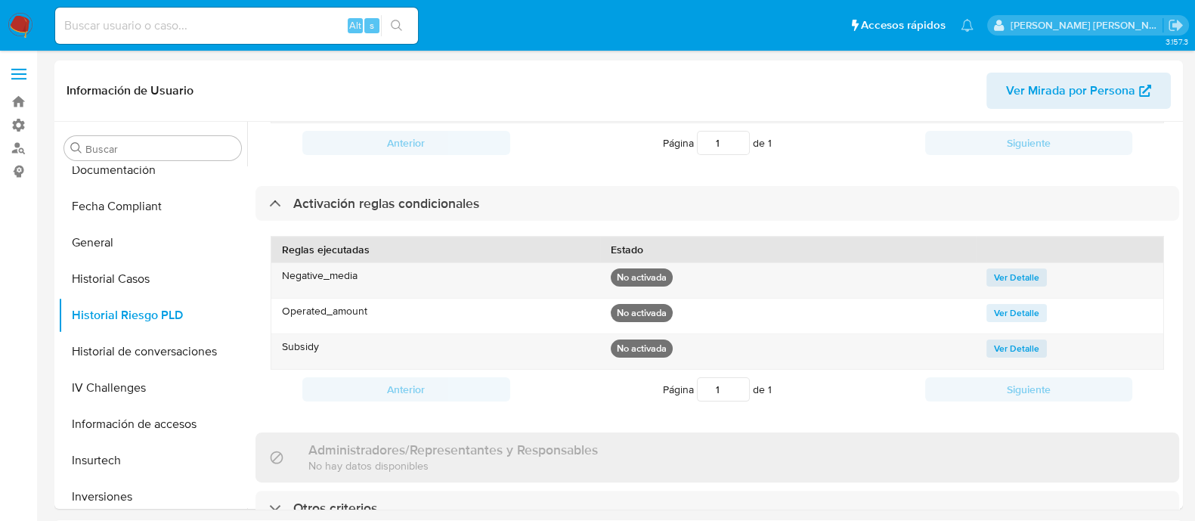
scroll to position [44, 0]
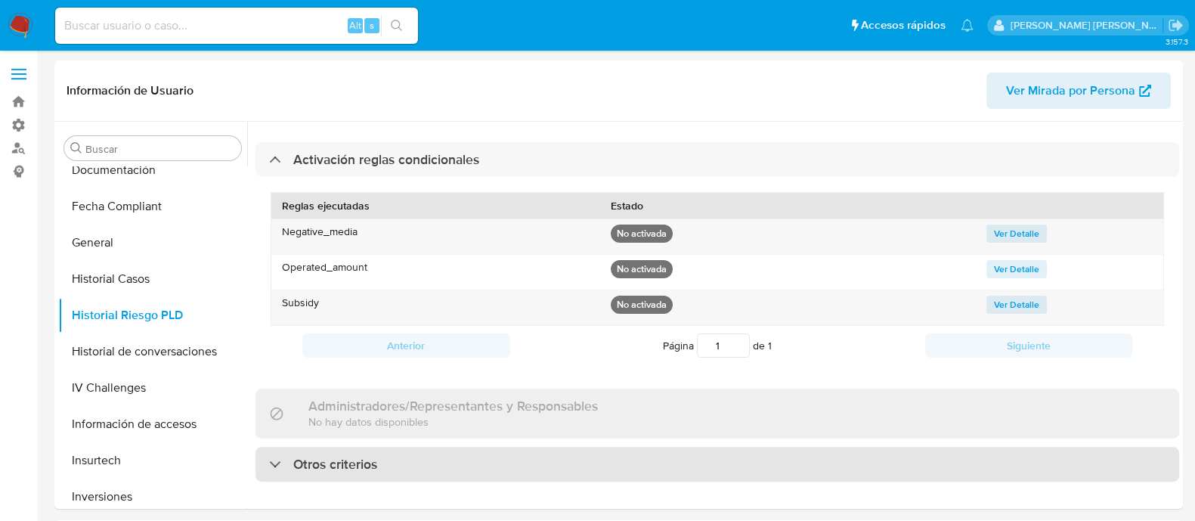
click at [267, 458] on div "Otros criterios" at bounding box center [718, 464] width 924 height 35
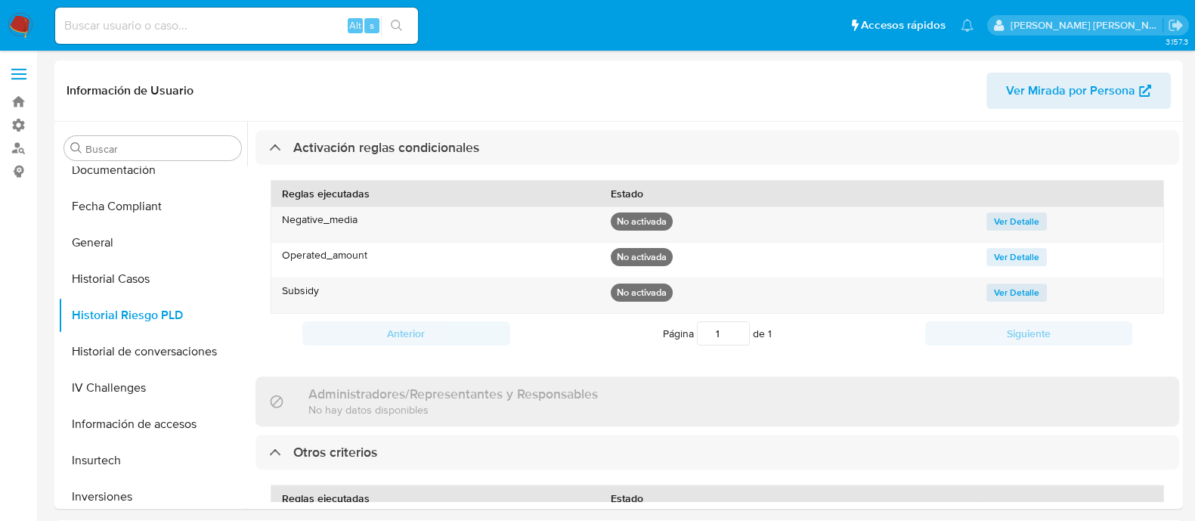
scroll to position [716, 0]
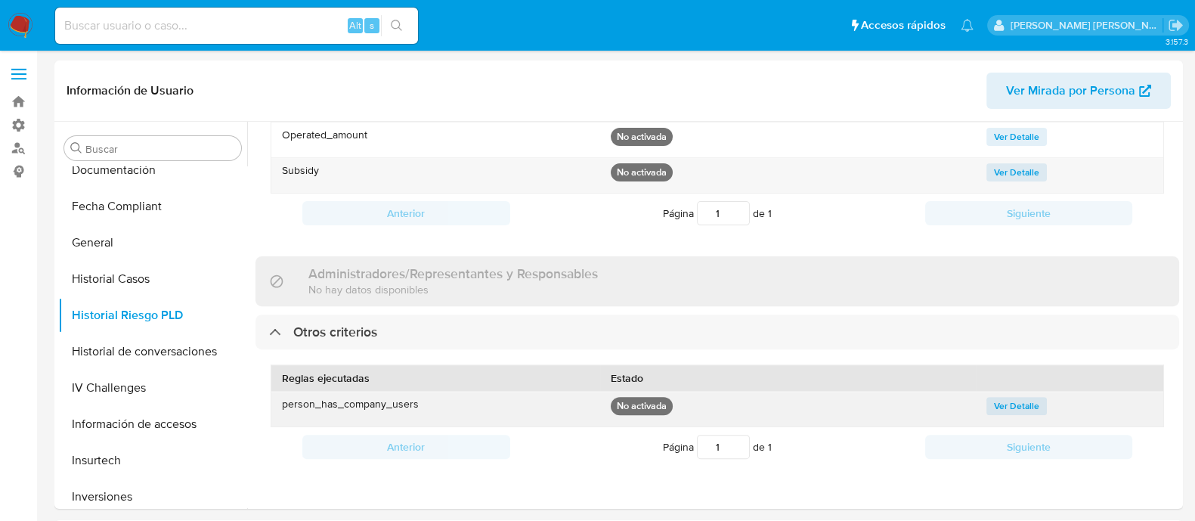
click at [1025, 398] on span "Ver Detalle" at bounding box center [1016, 405] width 45 height 15
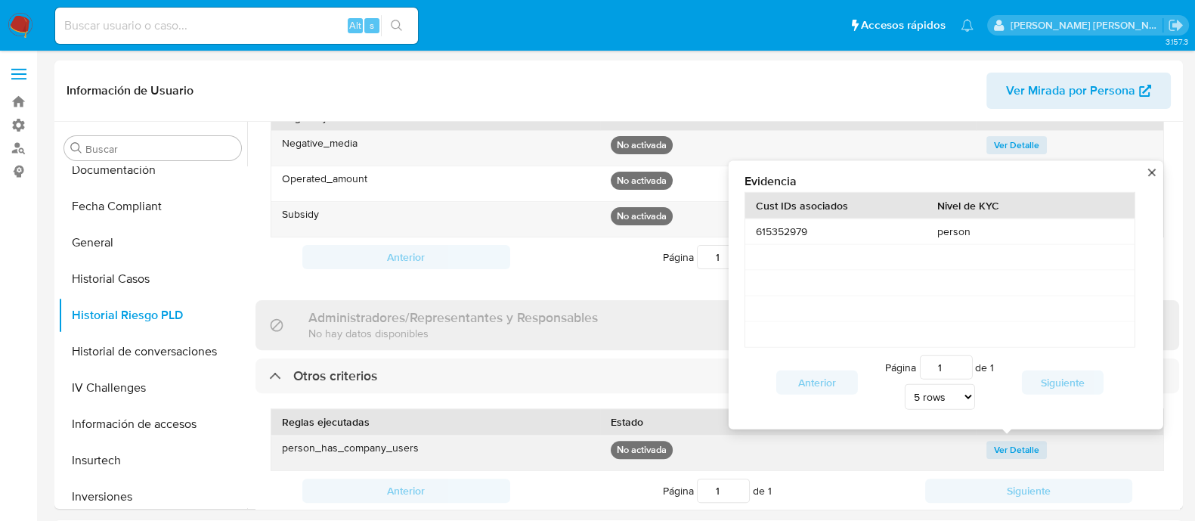
click at [1153, 167] on button "close" at bounding box center [1152, 172] width 10 height 10
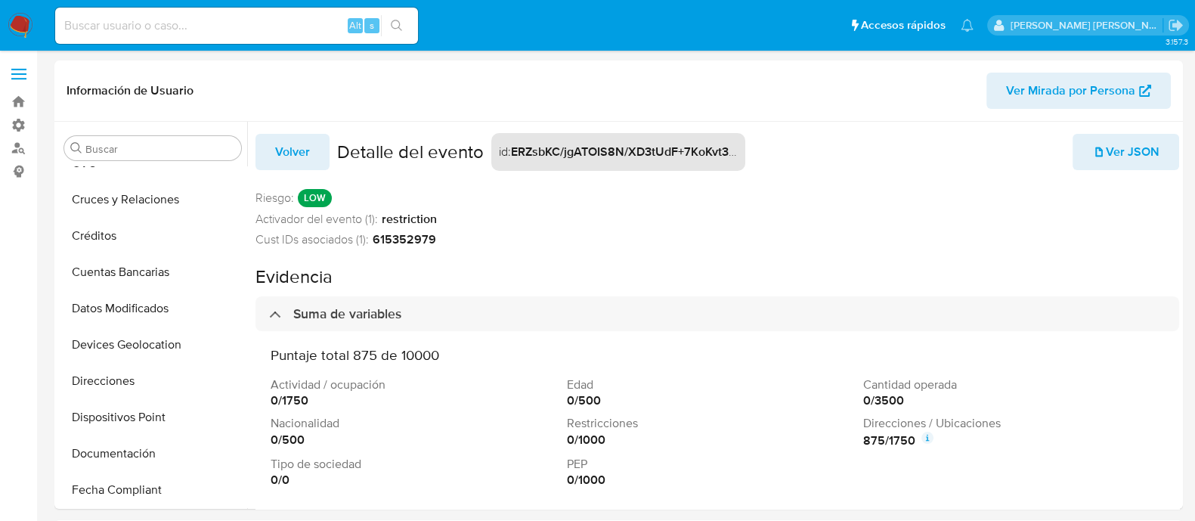
click at [1144, 149] on span "Ver JSON" at bounding box center [1126, 151] width 67 height 33
